Goal: Navigation & Orientation: Go to known website

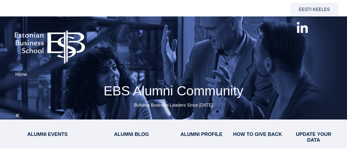
select select "**"
click at [59, 42] on img at bounding box center [49, 44] width 89 height 45
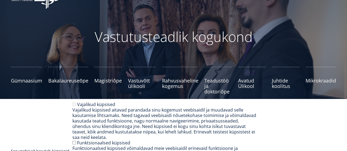
scroll to position [27, 0]
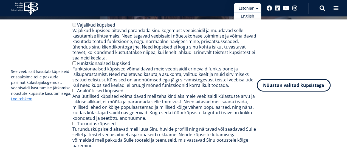
click at [254, 8] on ul "Estonian English Russian" at bounding box center [246, 15] width 27 height 25
click at [250, 21] on link "Russian" at bounding box center [246, 24] width 27 height 8
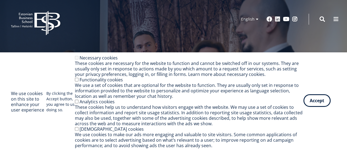
click at [307, 103] on button "Accept" at bounding box center [316, 100] width 27 height 13
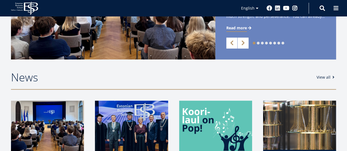
scroll to position [247, 0]
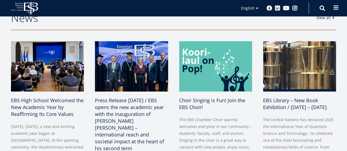
drag, startPoint x: 330, startPoint y: 9, endPoint x: 338, endPoint y: 10, distance: 8.3
click at [330, 9] on div "EBS Logo Created with Sketch. Kasutaja konto menüü Log in Estonian Estonian Eng…" at bounding box center [173, 8] width 347 height 16
click at [338, 9] on span at bounding box center [335, 7] width 5 height 5
